Goal: Browse casually

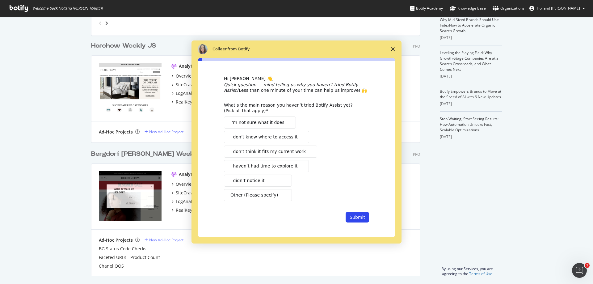
scroll to position [152, 0]
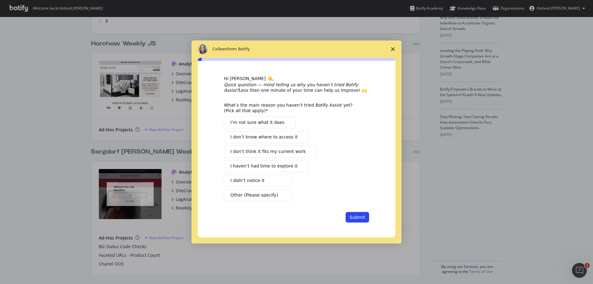
click at [394, 49] on icon "Close survey" at bounding box center [393, 49] width 4 height 4
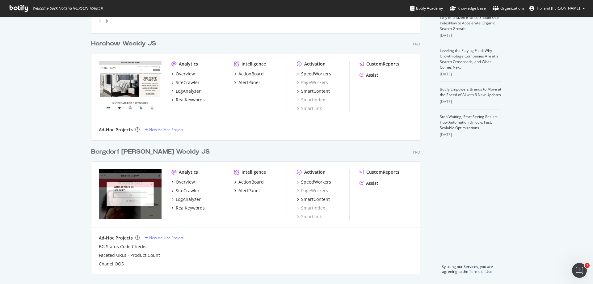
click at [437, 221] on div "Botify Chrome Plugin Botify news AI Is Your New Customer: How to Win the Visibi…" at bounding box center [468, 74] width 70 height 400
click at [5, 164] on div "My Web Properties Most recent crawl Neiman Marcus Weekly JS Pro Analytics Overv…" at bounding box center [296, 74] width 593 height 420
click at [14, 90] on div "My Web Properties Most recent crawl Neiman Marcus Weekly JS Pro Analytics Overv…" at bounding box center [296, 74] width 593 height 420
click at [469, 193] on div "Botify news AI Is Your New Customer: How to Win the Visibility Battle in a Chat…" at bounding box center [471, 75] width 62 height 362
click at [489, 187] on div "Botify news AI Is Your New Customer: How to Win the Visibility Battle in a Chat…" at bounding box center [471, 75] width 62 height 362
